Goal: Transaction & Acquisition: Subscribe to service/newsletter

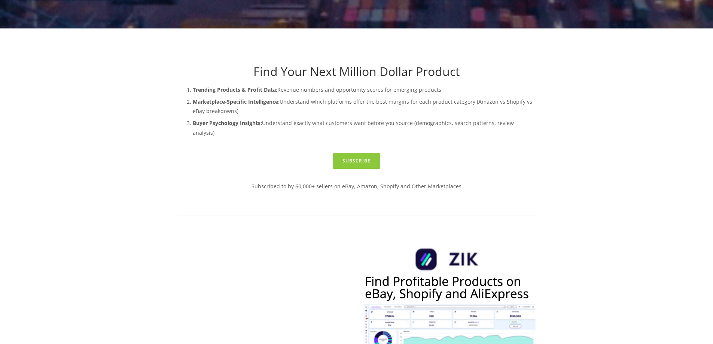
scroll to position [188, 0]
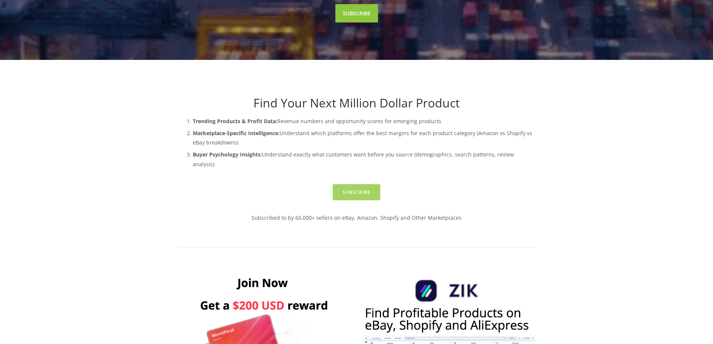
click at [364, 184] on link "Subscribe" at bounding box center [357, 192] width 48 height 16
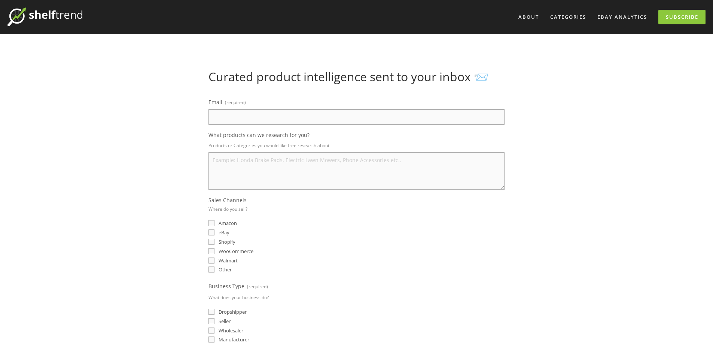
click at [320, 121] on input "Email (required)" at bounding box center [357, 116] width 296 height 15
type input "inus1228@gmail.com"
click at [342, 163] on textarea "What products can we research for you?" at bounding box center [357, 170] width 296 height 37
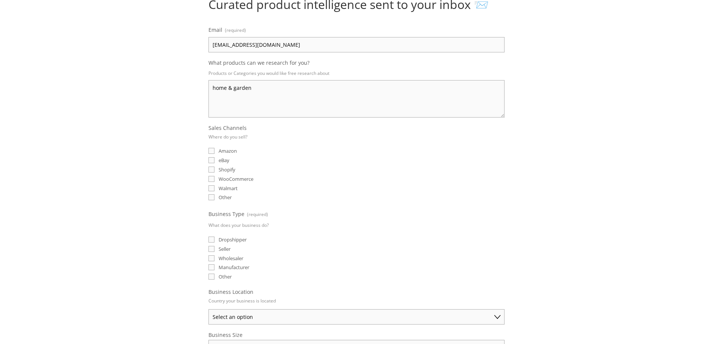
scroll to position [75, 0]
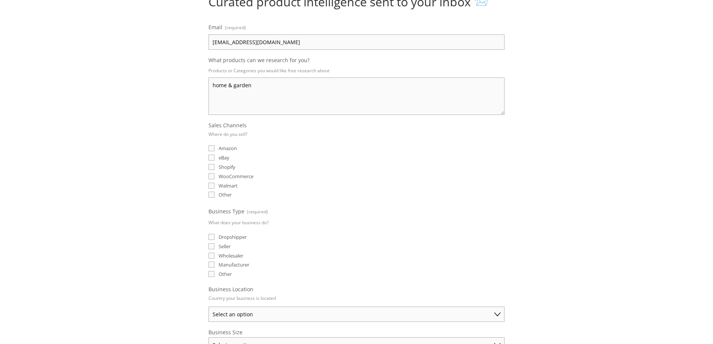
type textarea "home & garden"
click at [210, 159] on input "eBay" at bounding box center [212, 158] width 6 height 6
checkbox input "true"
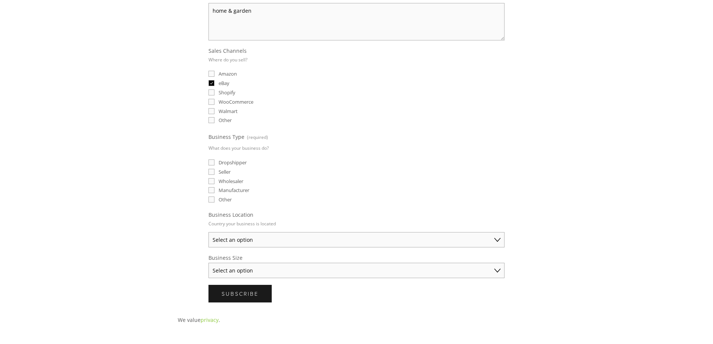
scroll to position [150, 0]
click at [211, 161] on input "Dropshipper" at bounding box center [212, 162] width 6 height 6
checkbox input "true"
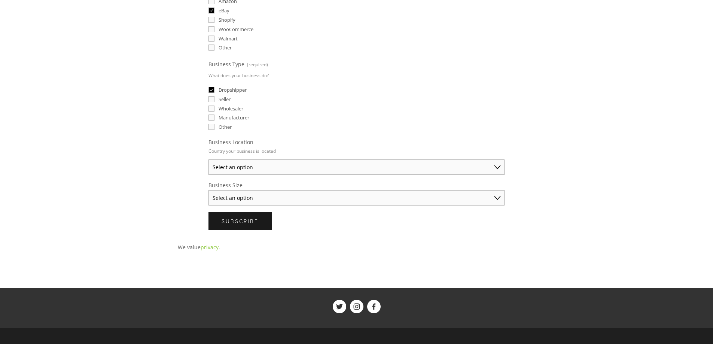
scroll to position [225, 0]
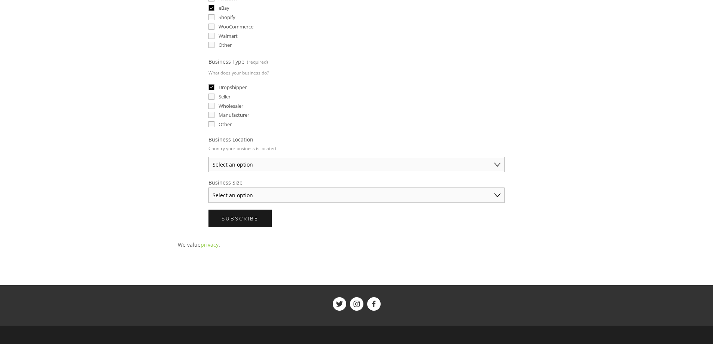
click at [491, 166] on select "Select an option Australia United States United Kingdom China Japan Germany Can…" at bounding box center [357, 164] width 296 height 15
select select "United States"
click at [209, 157] on select "Select an option Australia United States United Kingdom China Japan Germany Can…" at bounding box center [357, 164] width 296 height 15
click at [494, 199] on select "Select an option Solo Merchant (under $50K annual sales) Small Business ($50K -…" at bounding box center [357, 195] width 296 height 15
select select "Solo Merchant (under $50K annual sales)"
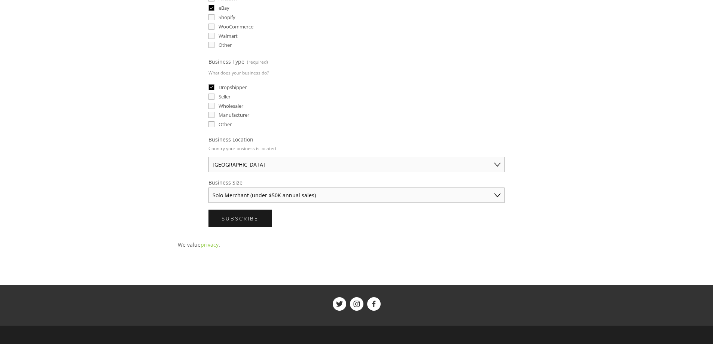
click at [209, 188] on select "Select an option Solo Merchant (under $50K annual sales) Small Business ($50K -…" at bounding box center [357, 195] width 296 height 15
click at [256, 222] on span "Subscribe" at bounding box center [240, 218] width 37 height 7
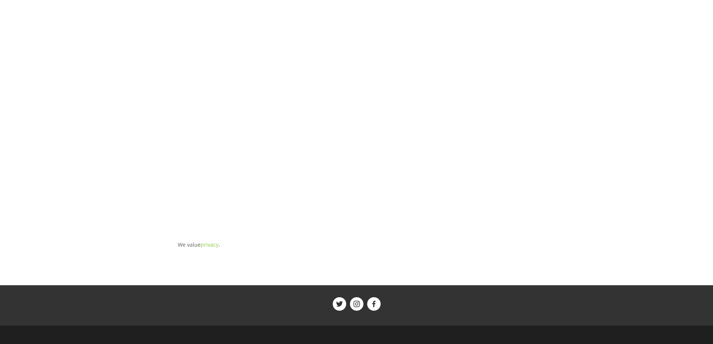
scroll to position [0, 0]
